Goal: Information Seeking & Learning: Learn about a topic

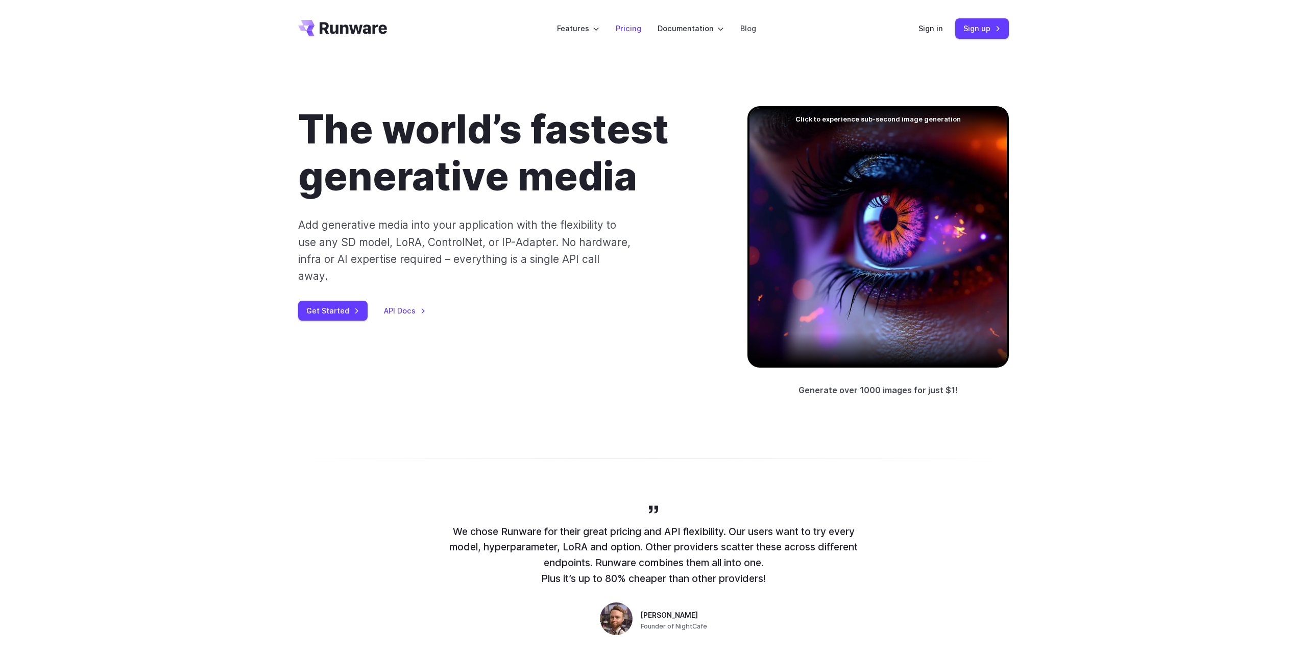
click at [633, 28] on link "Pricing" at bounding box center [629, 28] width 26 height 12
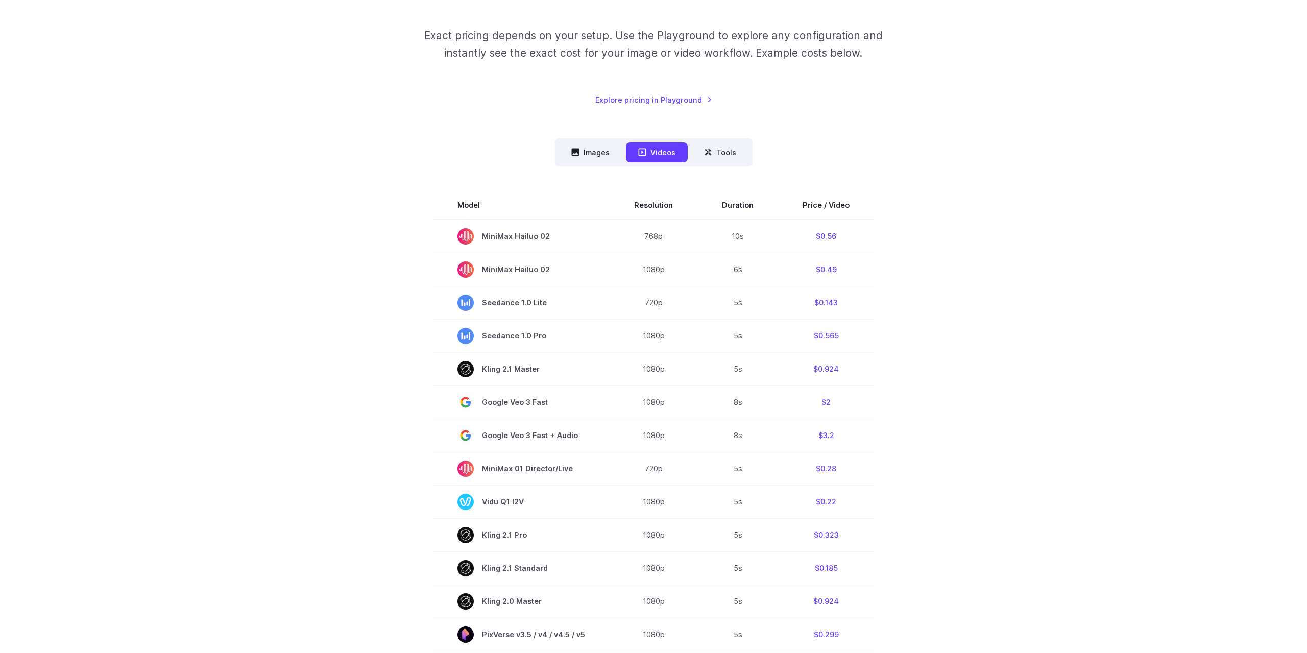
scroll to position [260, 0]
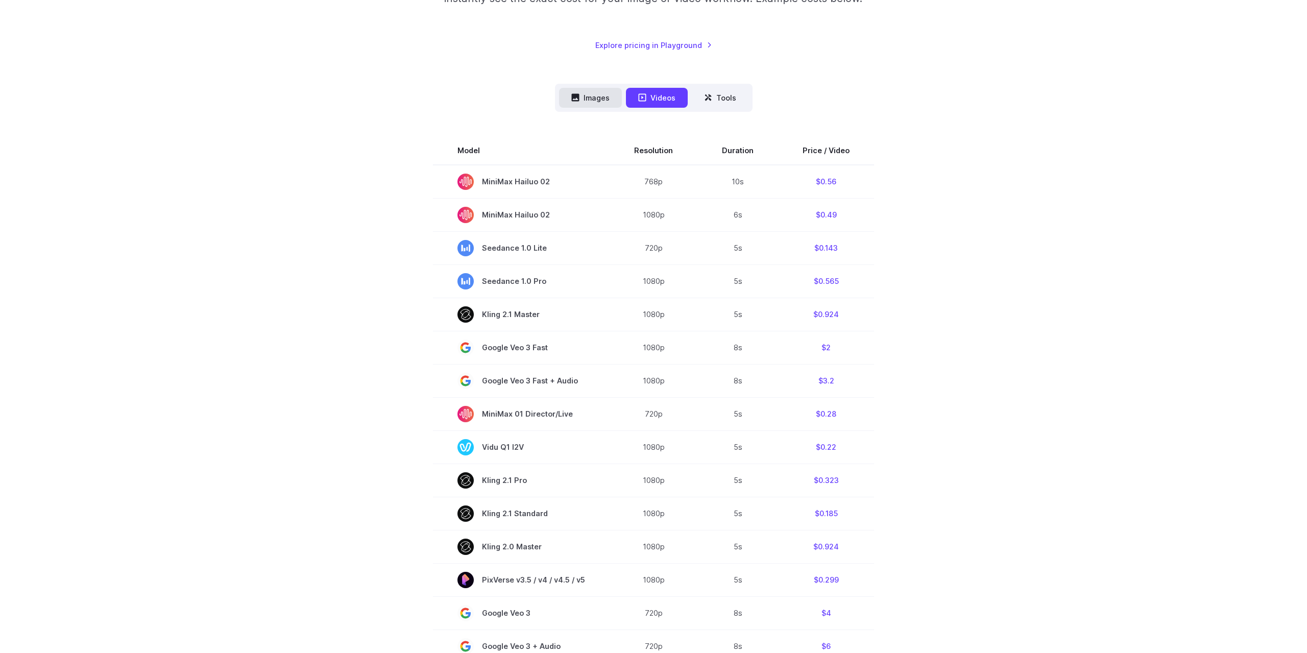
click at [604, 106] on button "Images" at bounding box center [590, 98] width 63 height 20
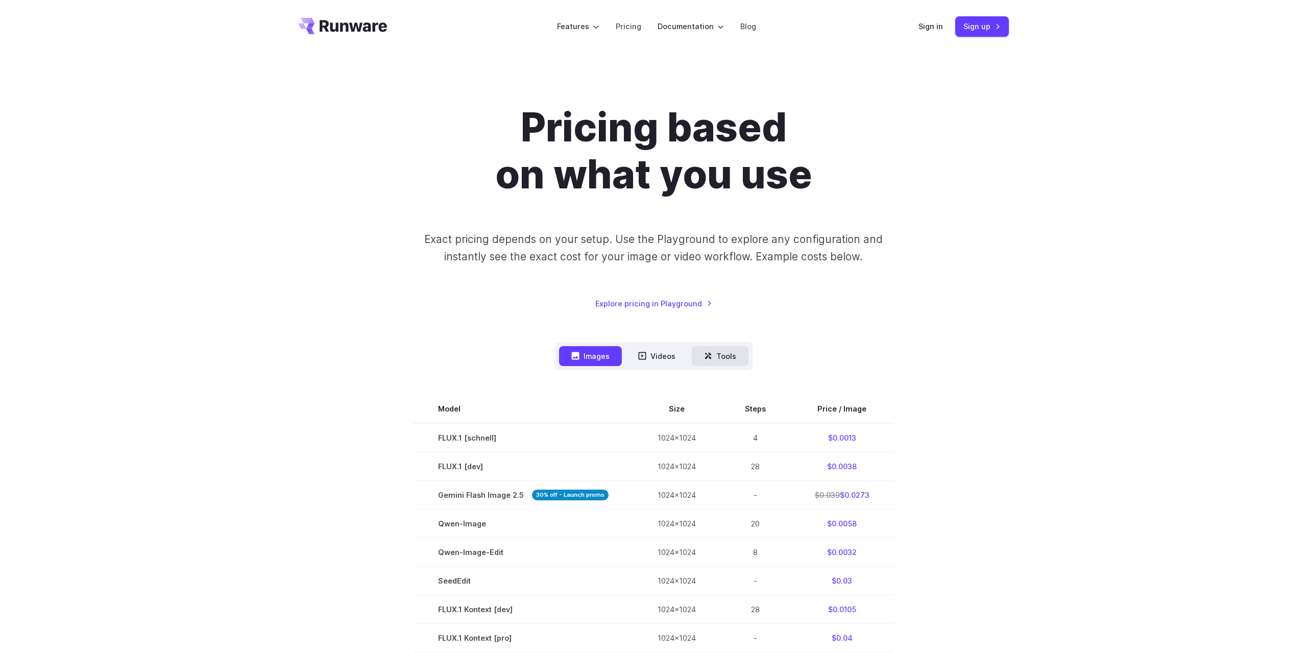
scroll to position [0, 0]
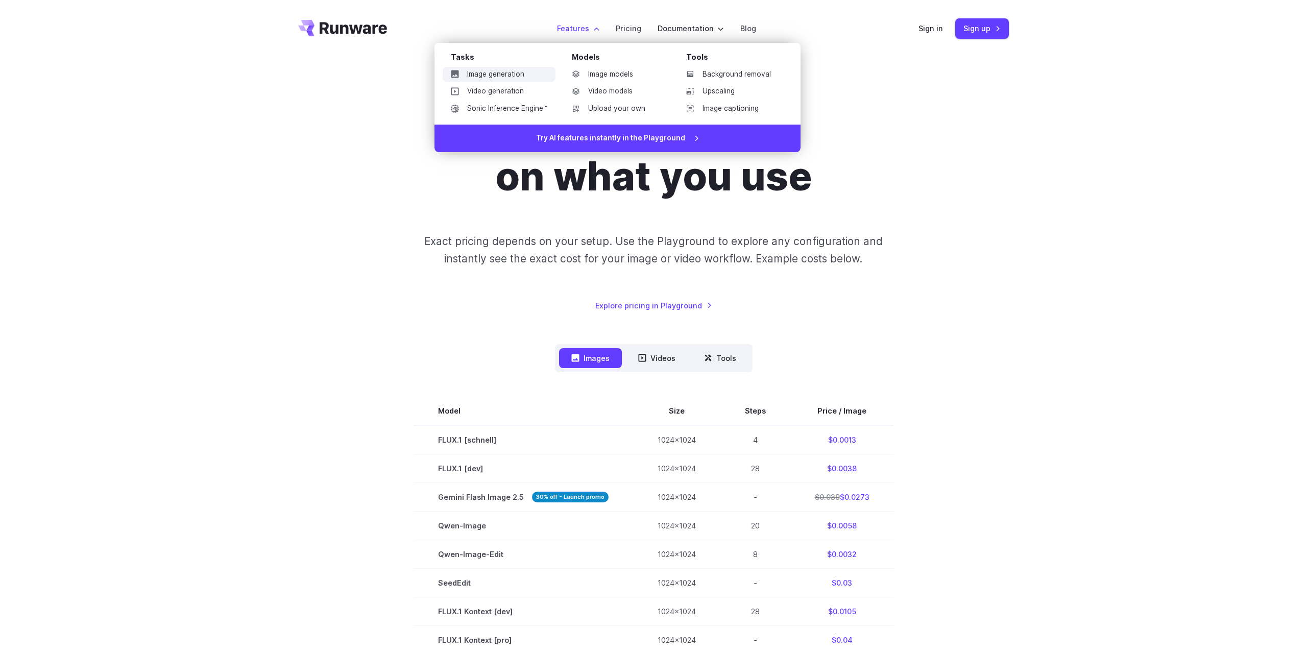
click at [508, 78] on link "Image generation" at bounding box center [499, 74] width 113 height 15
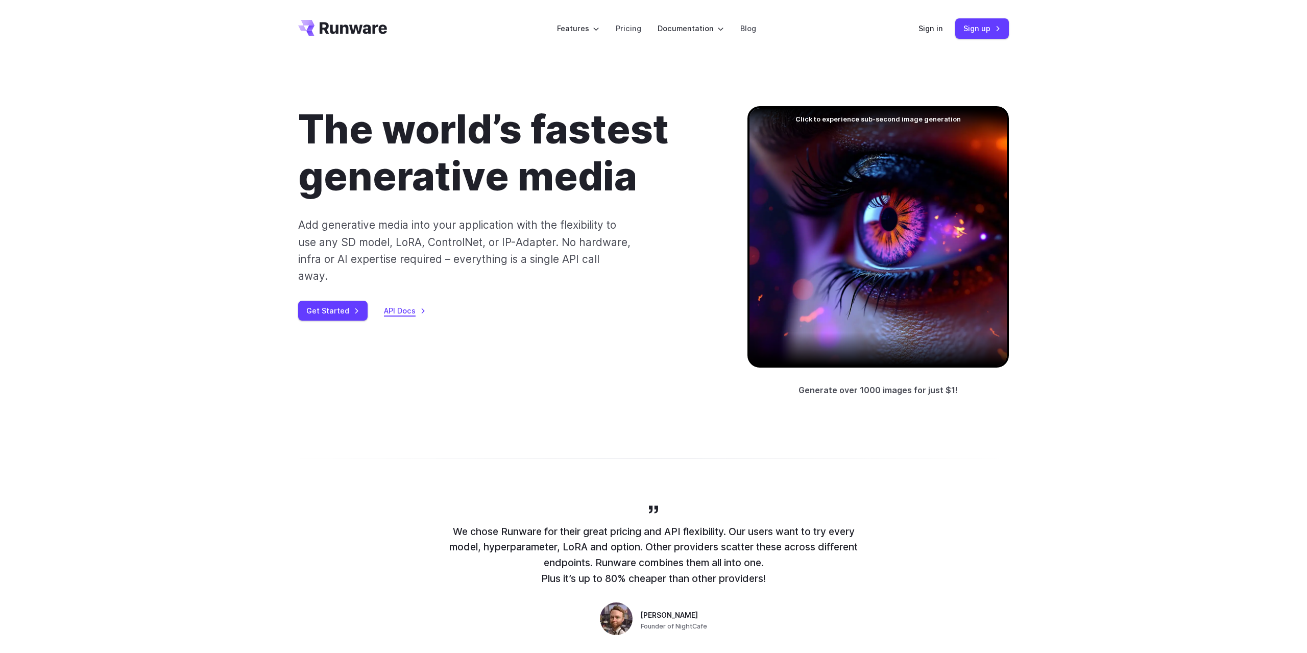
click at [408, 305] on link "API Docs" at bounding box center [405, 311] width 42 height 12
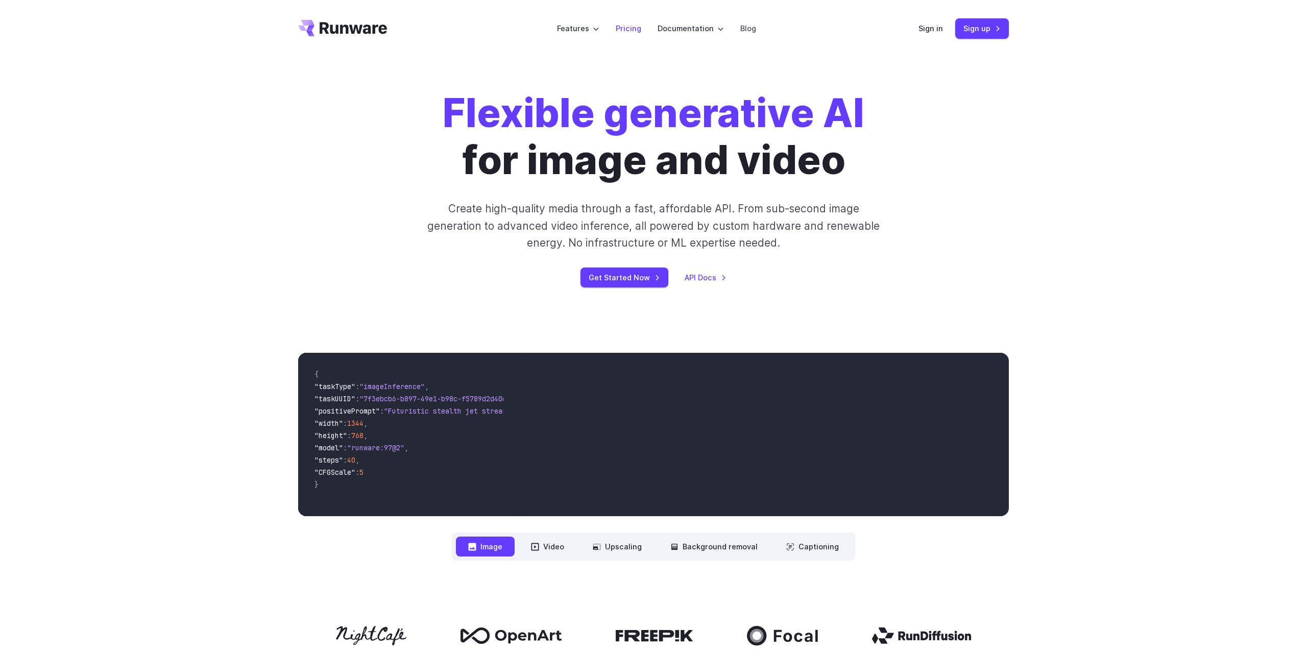
click at [626, 27] on link "Pricing" at bounding box center [629, 28] width 26 height 12
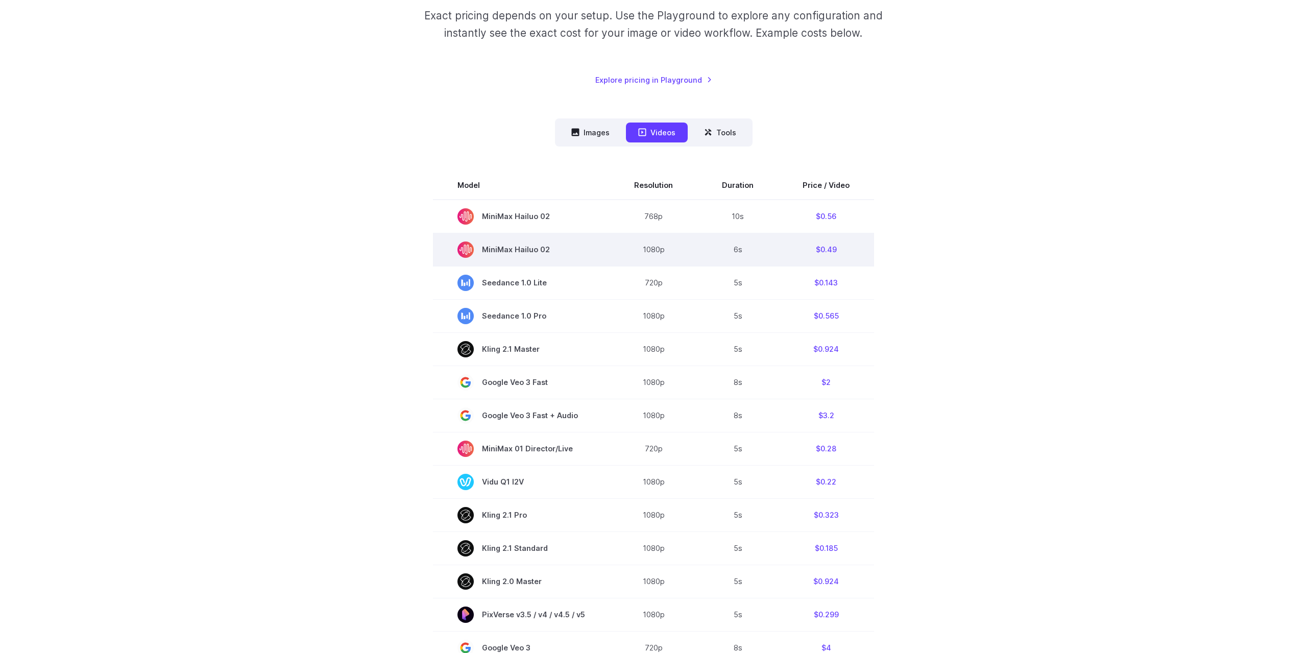
scroll to position [208, 0]
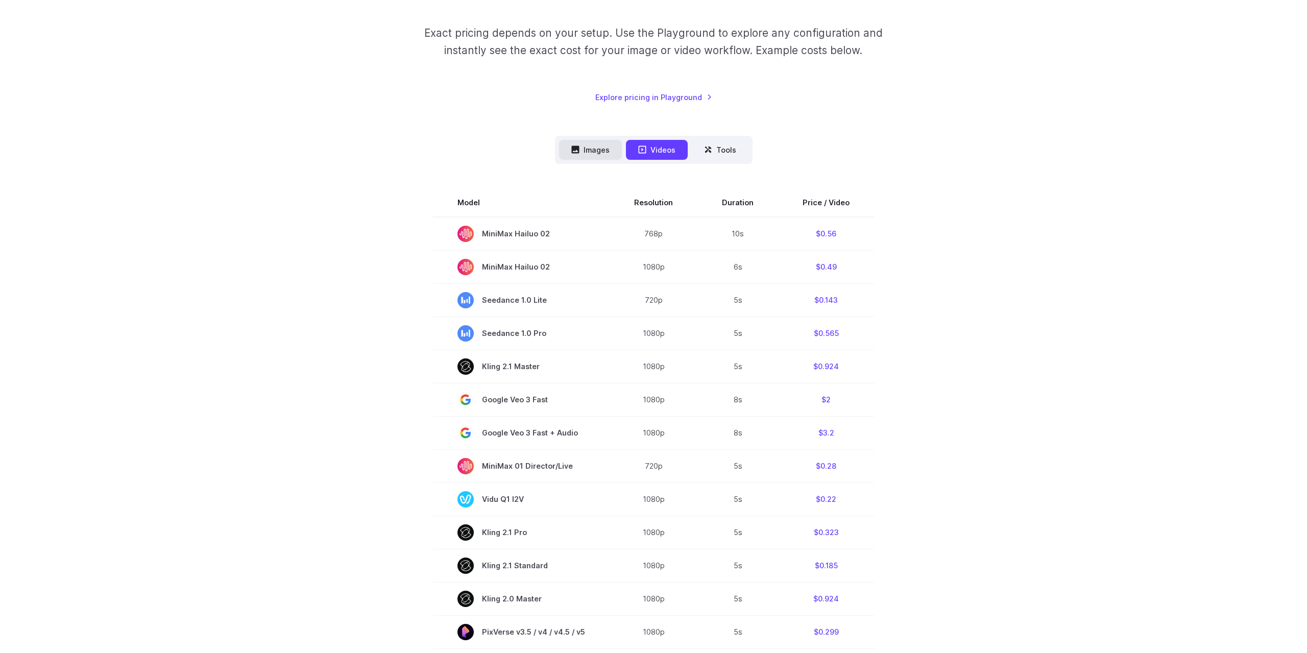
click at [602, 157] on button "Images" at bounding box center [590, 150] width 63 height 20
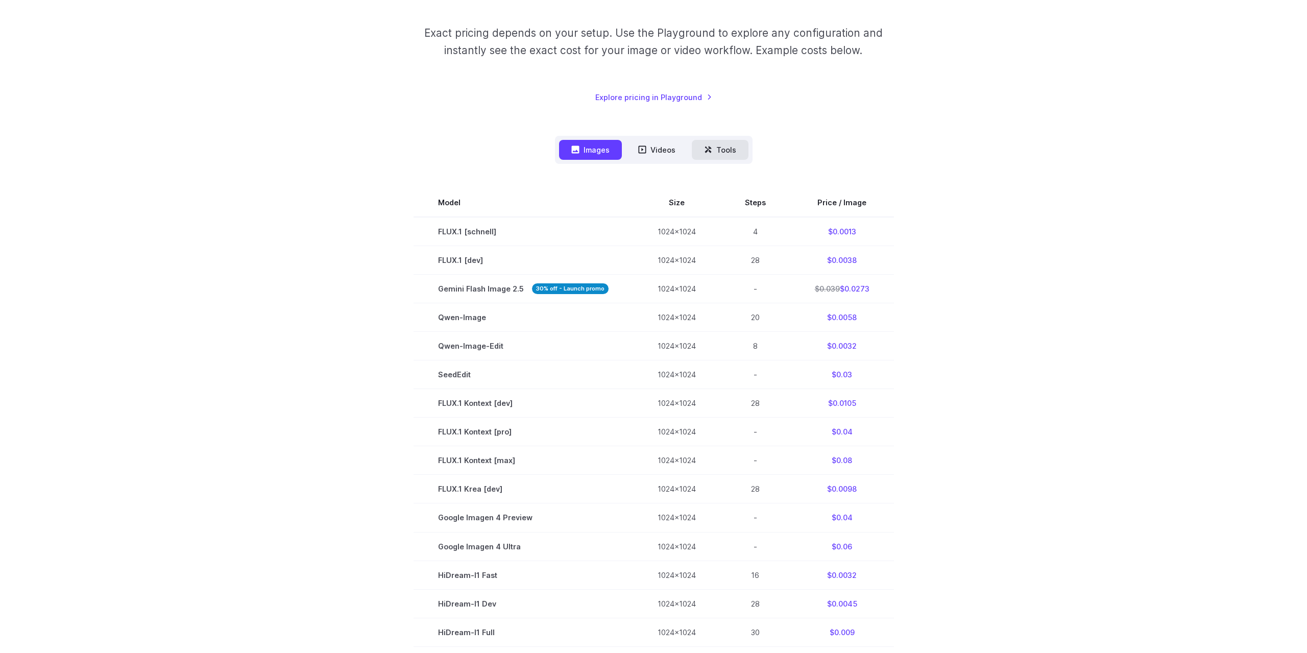
click at [734, 145] on button "Tools" at bounding box center [720, 150] width 57 height 20
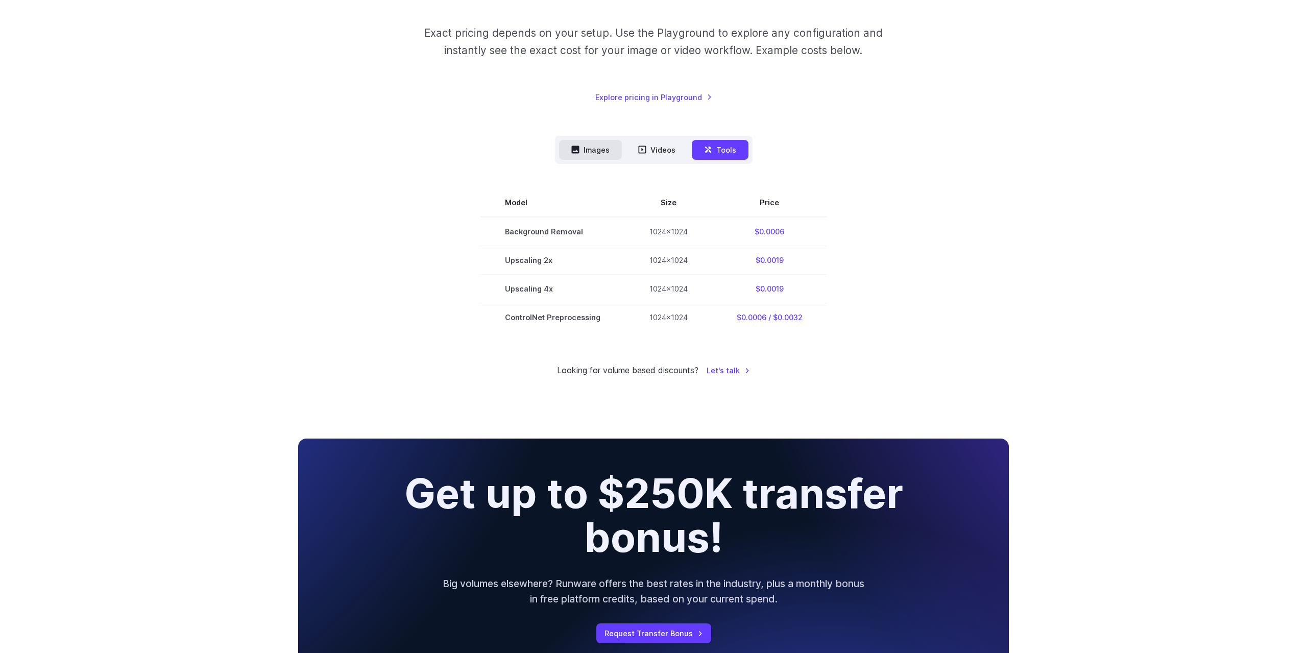
click at [583, 154] on button "Images" at bounding box center [590, 150] width 63 height 20
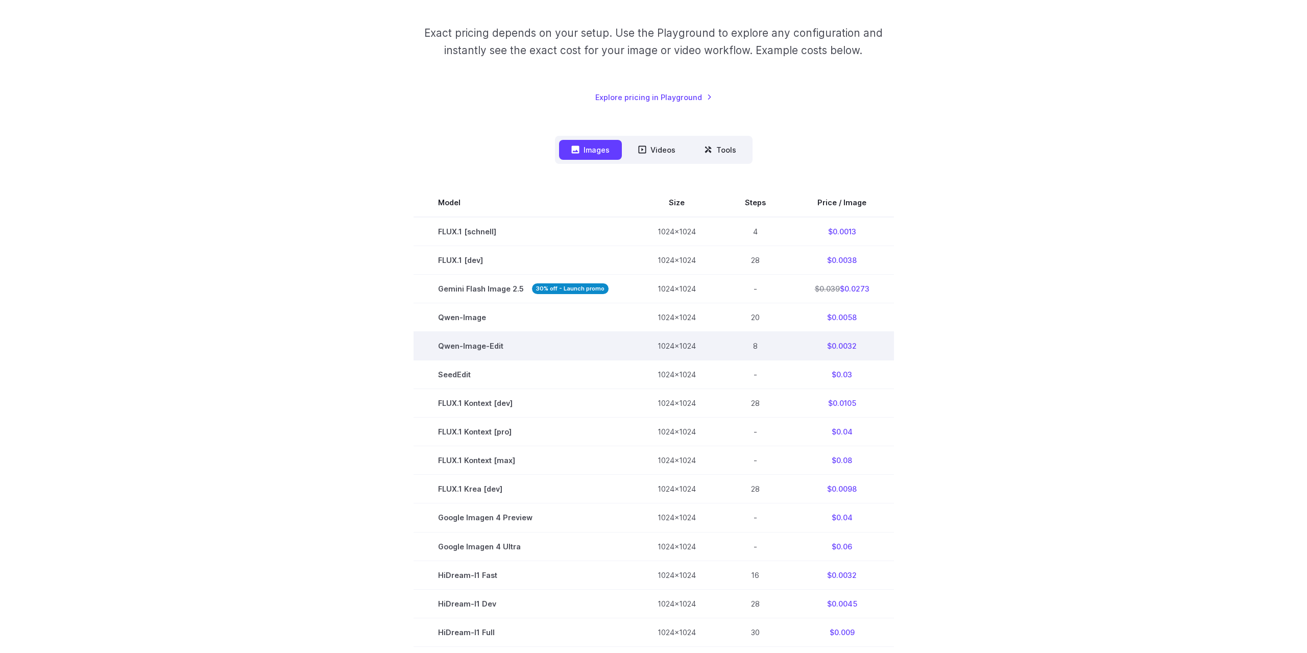
scroll to position [156, 0]
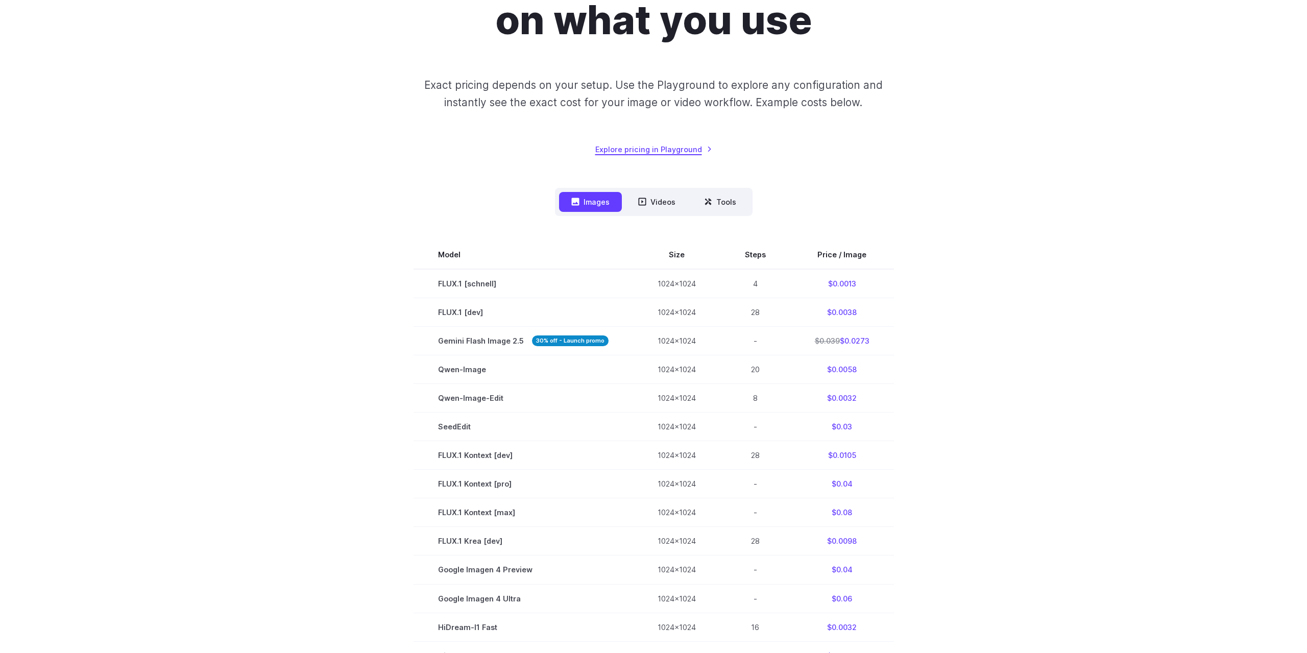
click at [646, 144] on link "Explore pricing in Playground" at bounding box center [653, 149] width 117 height 12
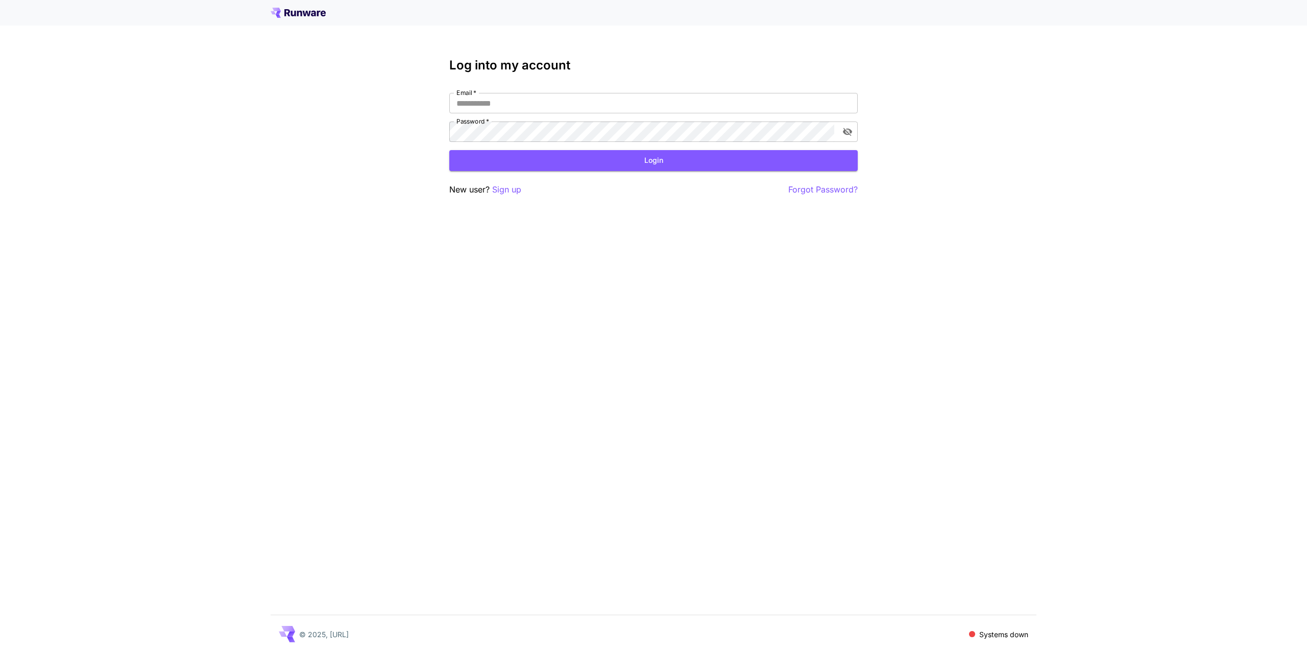
click at [342, 633] on p "© 2025, Runware.ai" at bounding box center [324, 634] width 50 height 11
click at [283, 15] on icon at bounding box center [298, 13] width 55 height 10
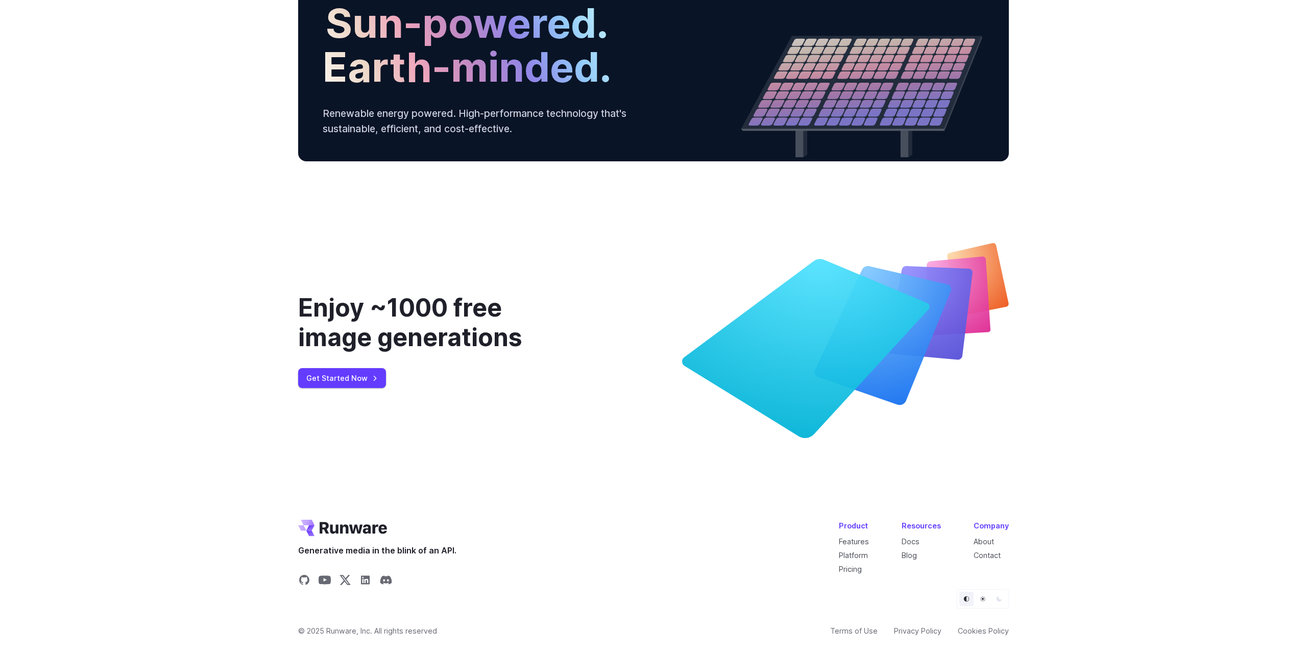
scroll to position [3701, 0]
click at [986, 542] on link "About" at bounding box center [984, 541] width 20 height 9
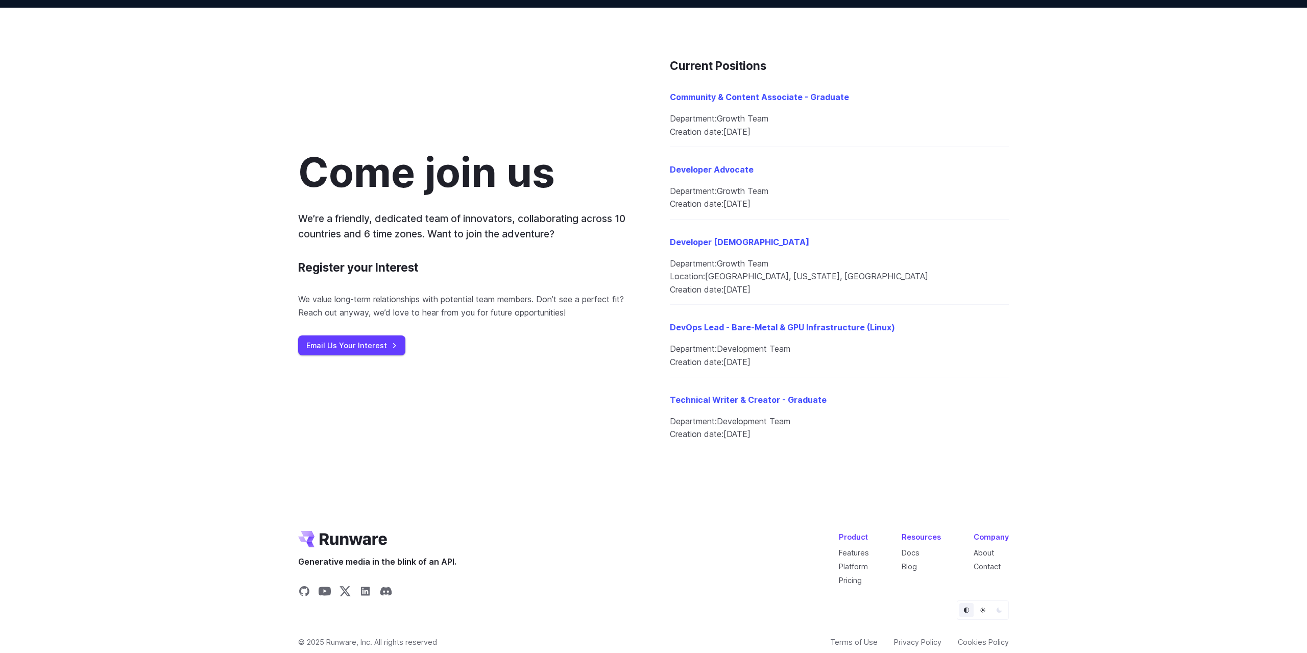
scroll to position [1110, 0]
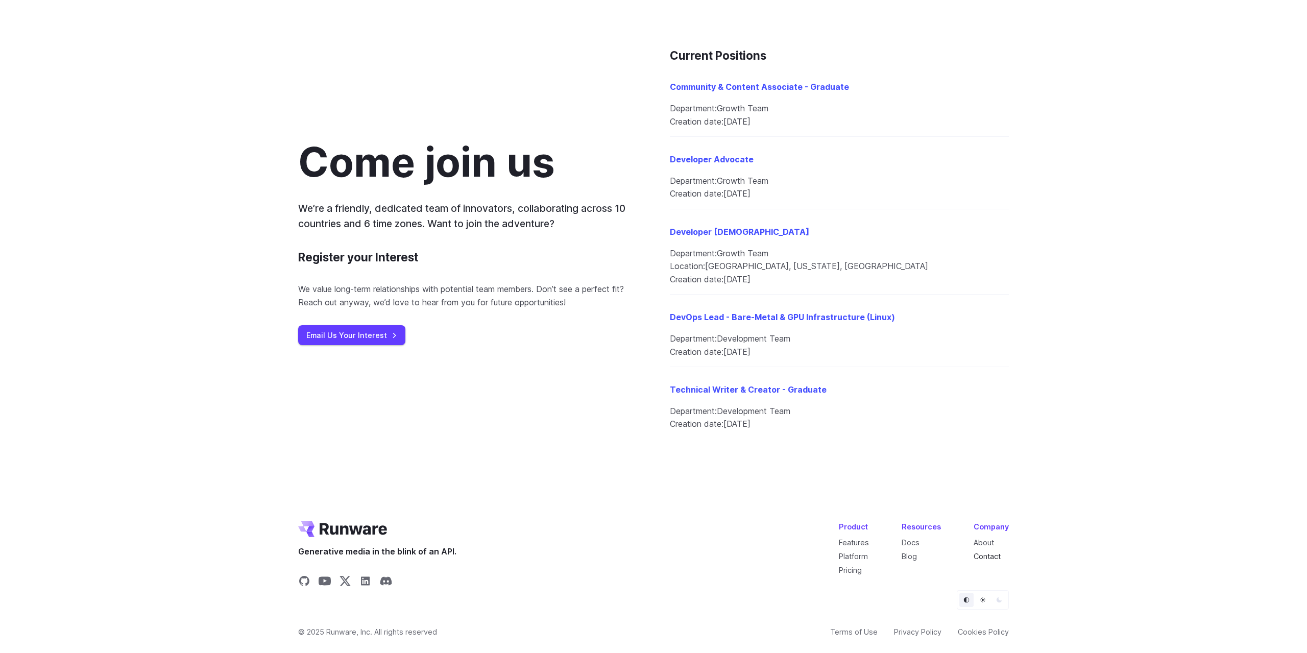
click at [990, 558] on link "Contact" at bounding box center [987, 556] width 27 height 9
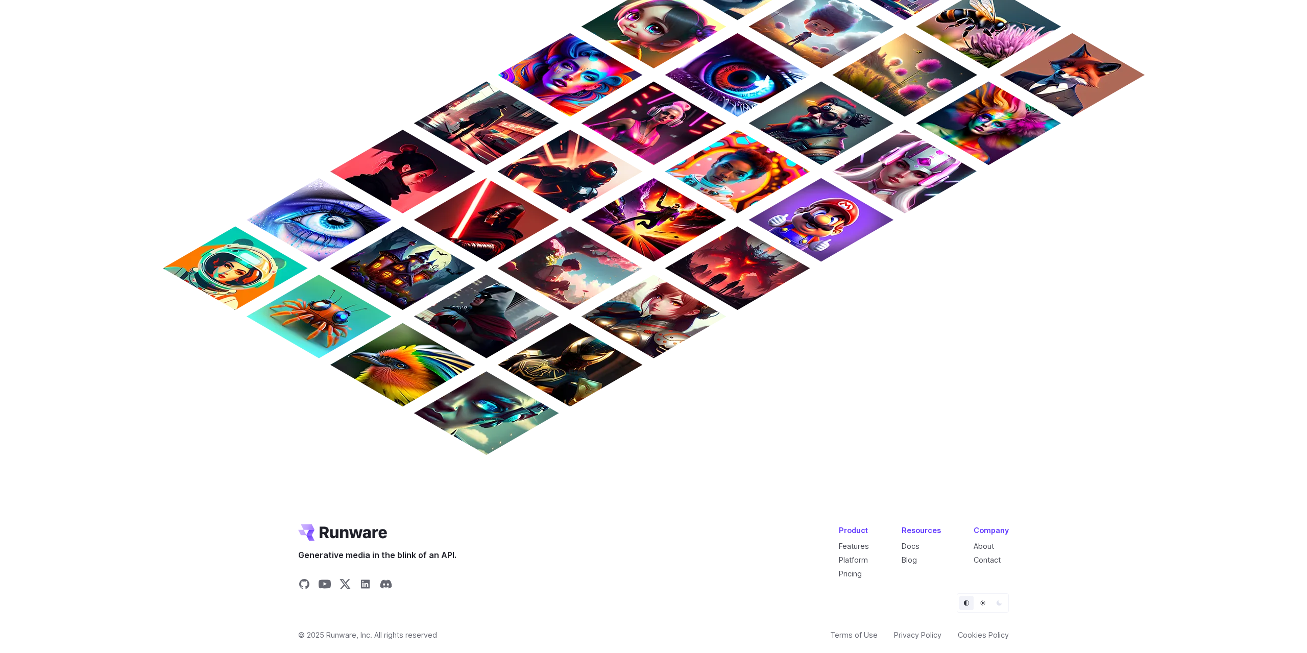
scroll to position [785, 0]
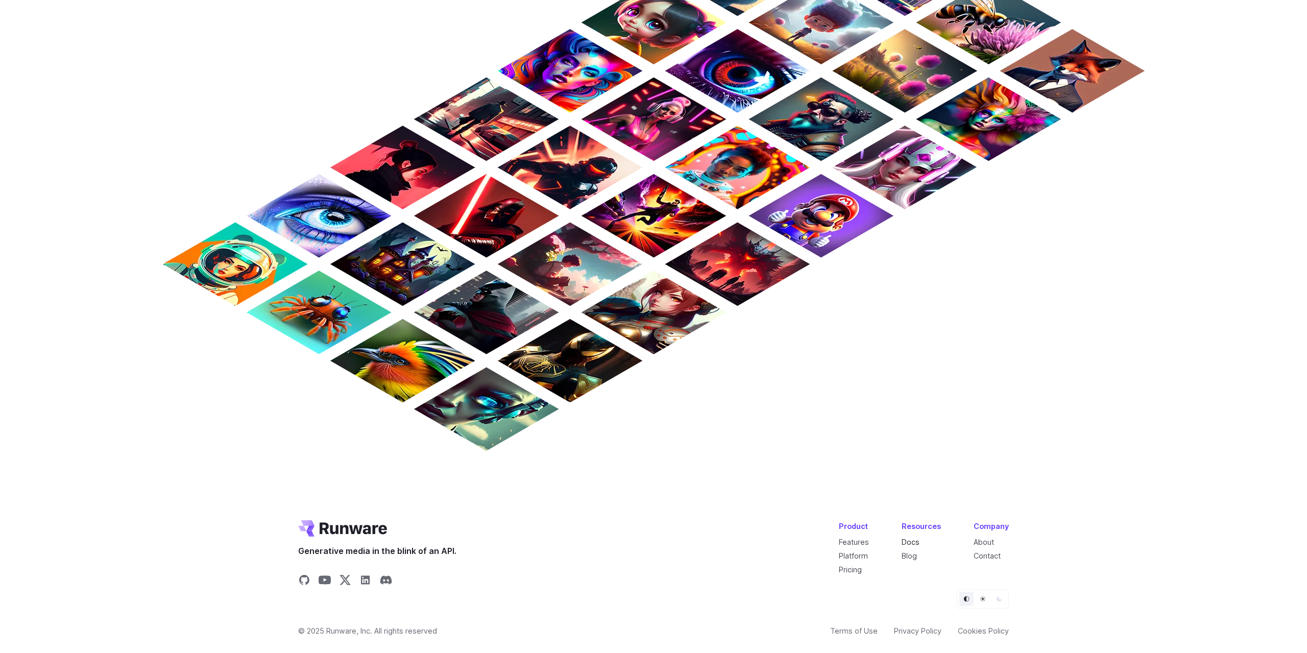
click at [909, 539] on link "Docs" at bounding box center [911, 542] width 18 height 9
